Goal: Information Seeking & Learning: Learn about a topic

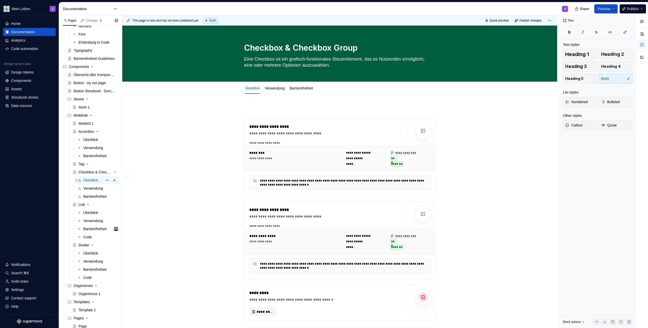
scroll to position [64, 0]
click at [83, 164] on div "Tag" at bounding box center [81, 162] width 6 height 5
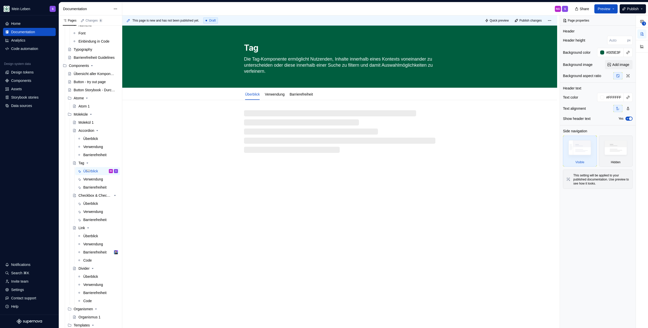
drag, startPoint x: 93, startPoint y: 170, endPoint x: 178, endPoint y: 335, distance: 185.6
click at [90, 170] on button at bounding box center [88, 171] width 4 height 2
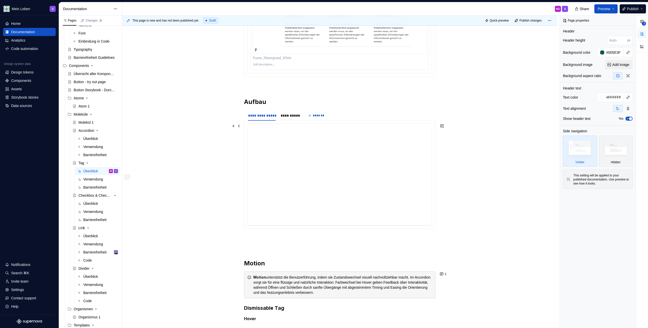
scroll to position [429, 0]
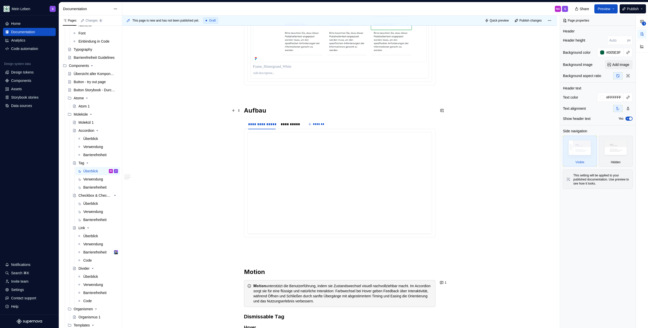
click at [280, 106] on h2 "Aufbau" at bounding box center [339, 110] width 191 height 8
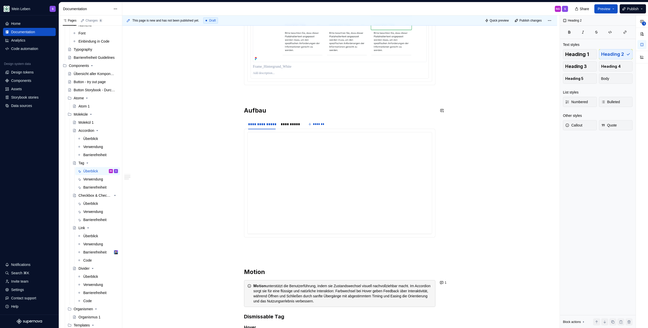
click at [279, 98] on div "**********" at bounding box center [339, 77] width 191 height 787
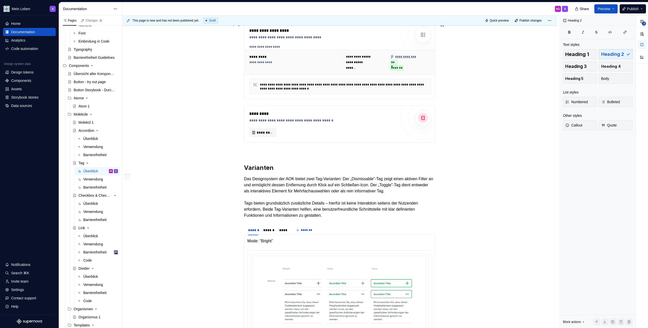
scroll to position [168, 0]
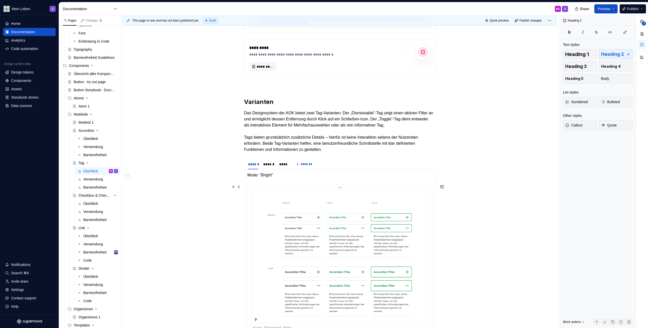
click at [322, 225] on img at bounding box center [340, 256] width 174 height 133
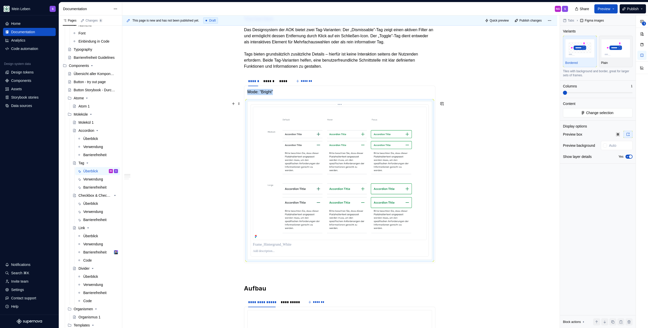
scroll to position [252, 0]
click at [318, 132] on img at bounding box center [340, 172] width 174 height 133
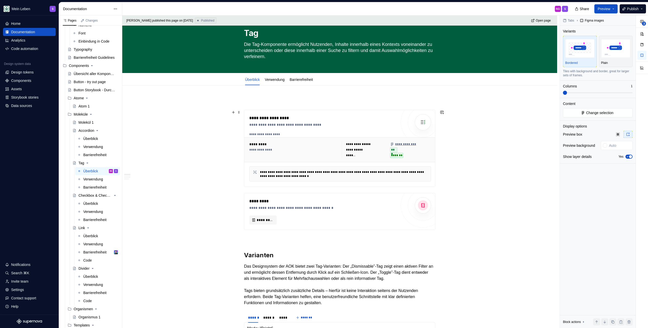
scroll to position [0, 0]
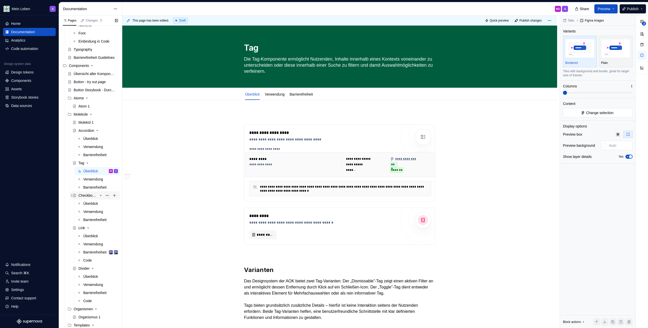
click at [86, 198] on div "Checkbox & Checkbox Group" at bounding box center [97, 195] width 39 height 7
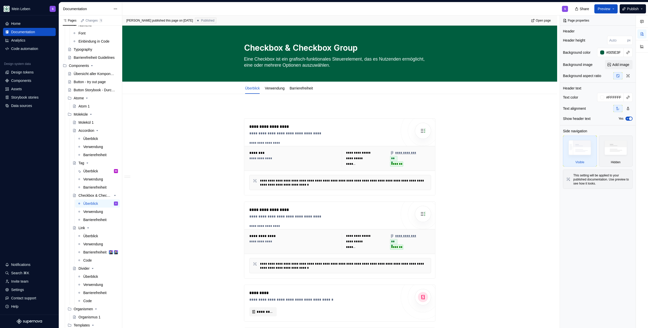
click at [642, 9] on button "Publish" at bounding box center [633, 8] width 26 height 9
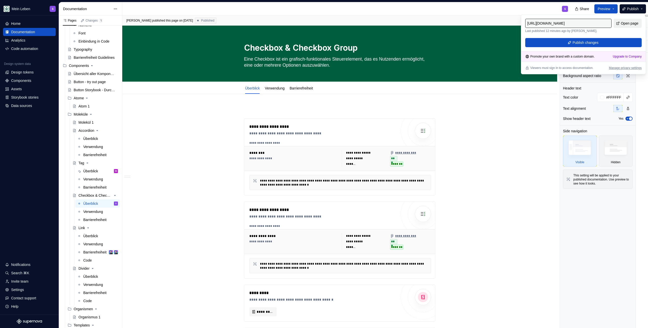
click at [627, 22] on span "Open page" at bounding box center [629, 23] width 17 height 5
type textarea "*"
